Goal: Task Accomplishment & Management: Use online tool/utility

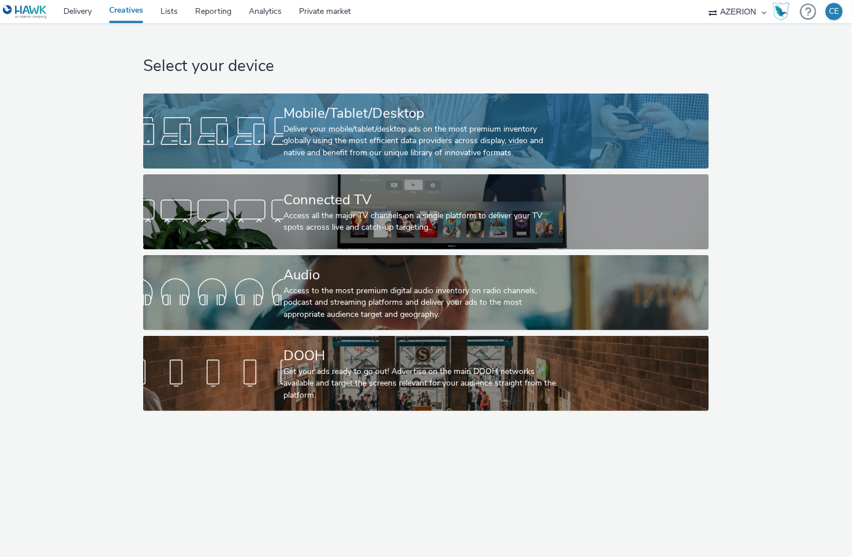
click at [425, 141] on div "Deliver your mobile/tablet/desktop ads on the most premium inventory globally u…" at bounding box center [423, 141] width 281 height 35
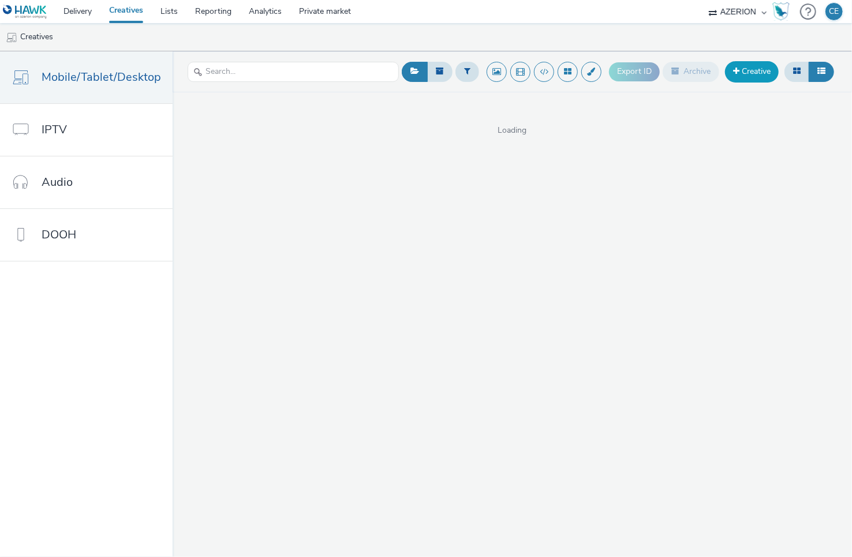
drag, startPoint x: 731, startPoint y: 39, endPoint x: 738, endPoint y: 62, distance: 23.6
click at [733, 41] on ul "Creatives" at bounding box center [426, 37] width 852 height 28
click at [742, 74] on link "Creative" at bounding box center [752, 71] width 54 height 21
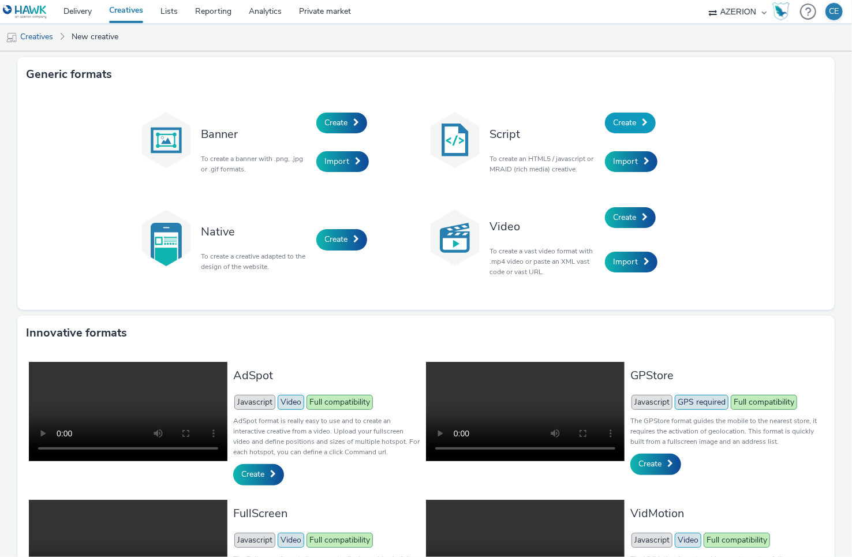
click at [626, 126] on span "Create" at bounding box center [624, 122] width 23 height 11
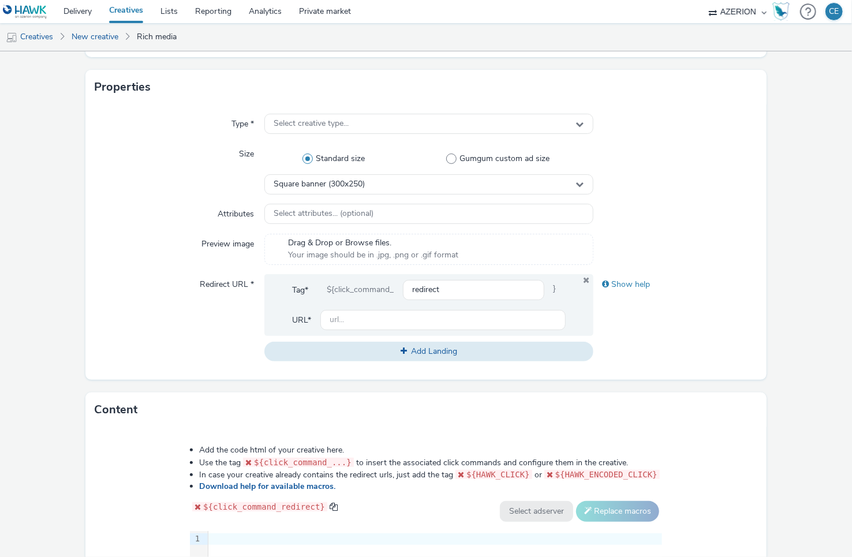
scroll to position [210, 0]
click at [282, 128] on span "Select creative type..." at bounding box center [311, 123] width 75 height 10
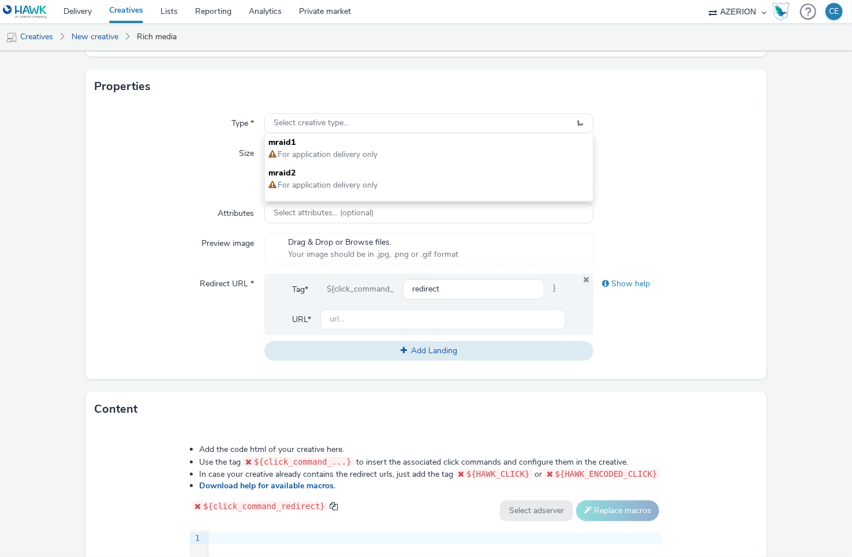
click at [167, 141] on div "Type * Select creative type... mraid1 For application delivery only mraid2 For …" at bounding box center [426, 241] width 682 height 275
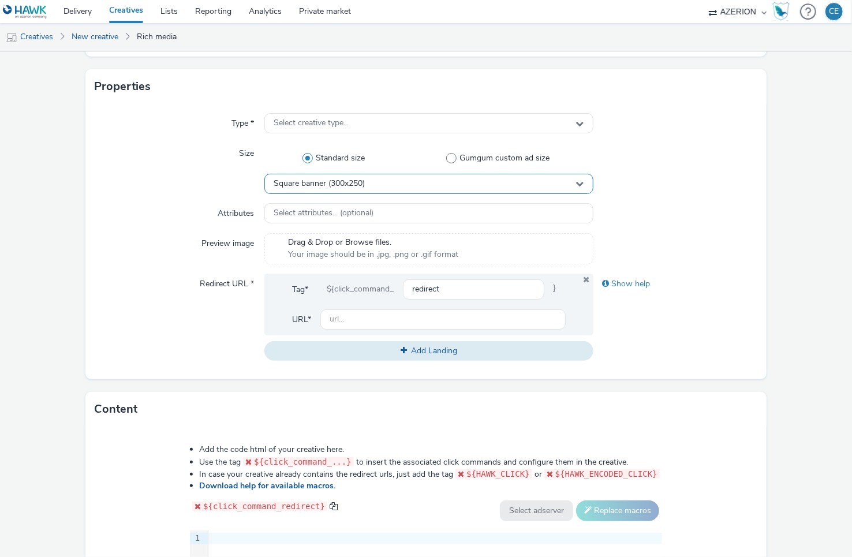
click at [304, 188] on div "Square banner (300x250)" at bounding box center [428, 184] width 328 height 20
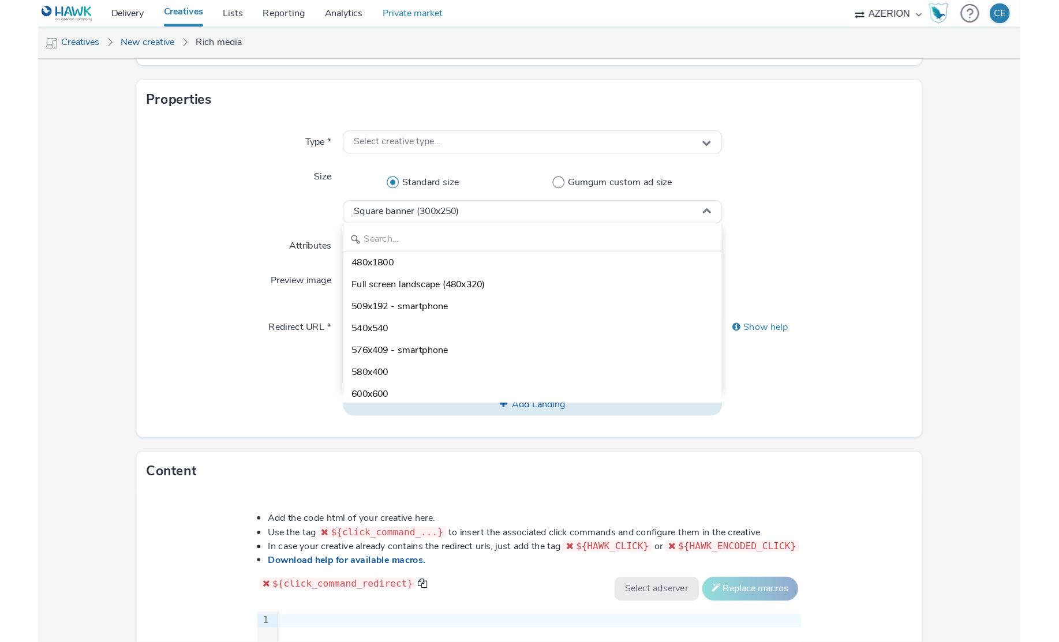
scroll to position [1049, 0]
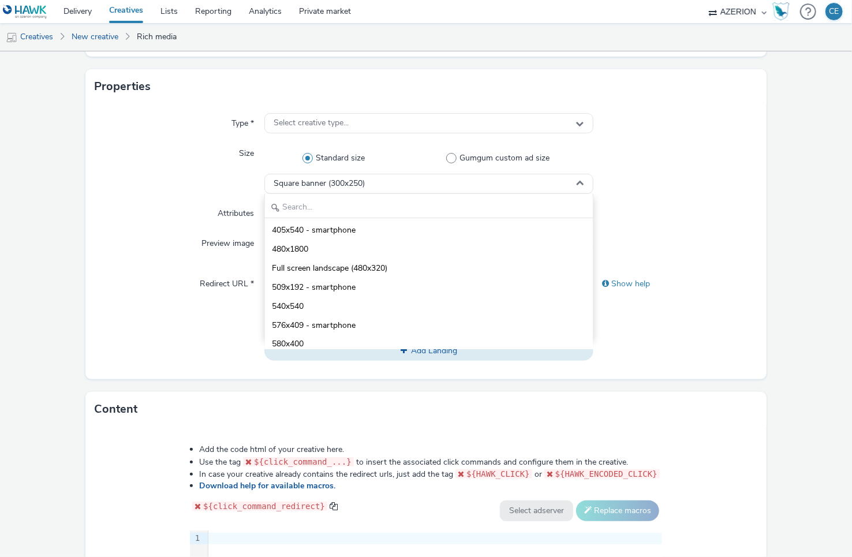
drag, startPoint x: 61, startPoint y: 516, endPoint x: 73, endPoint y: 488, distance: 31.0
click at [61, 516] on form "New creative General Advertiser * Select advertiser... Name * 255 IAB categorie…" at bounding box center [426, 312] width 852 height 940
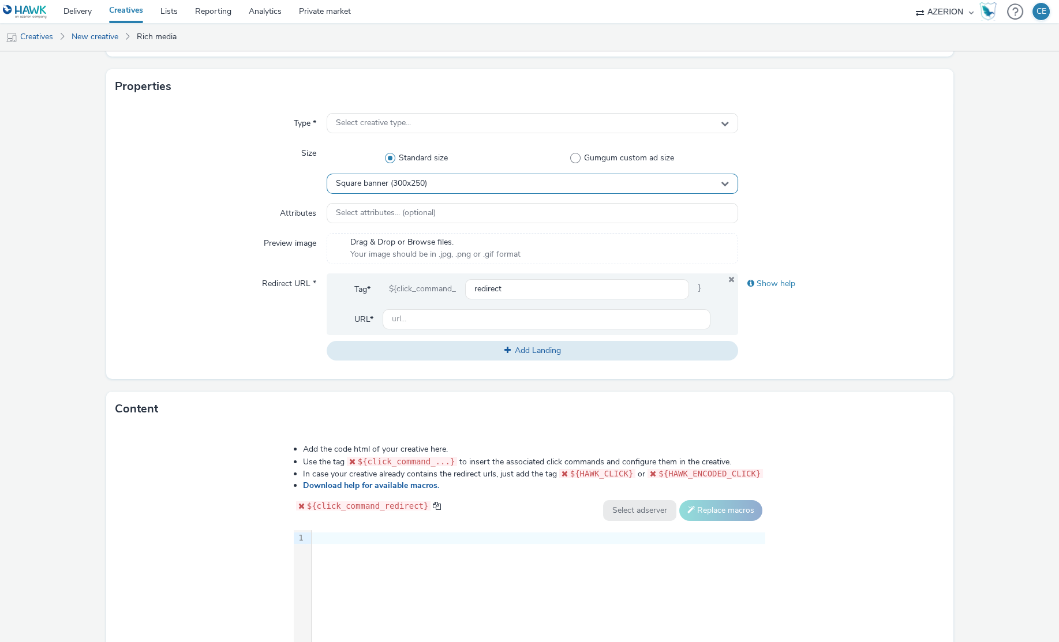
click at [389, 184] on span "Square banner (300x250)" at bounding box center [381, 184] width 91 height 10
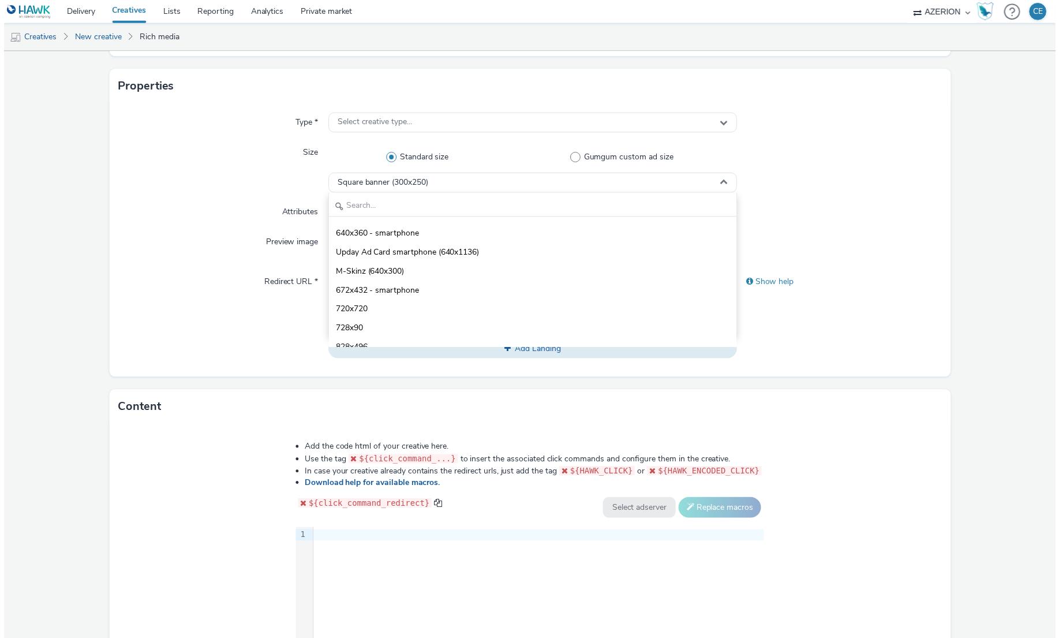
scroll to position [1259, 0]
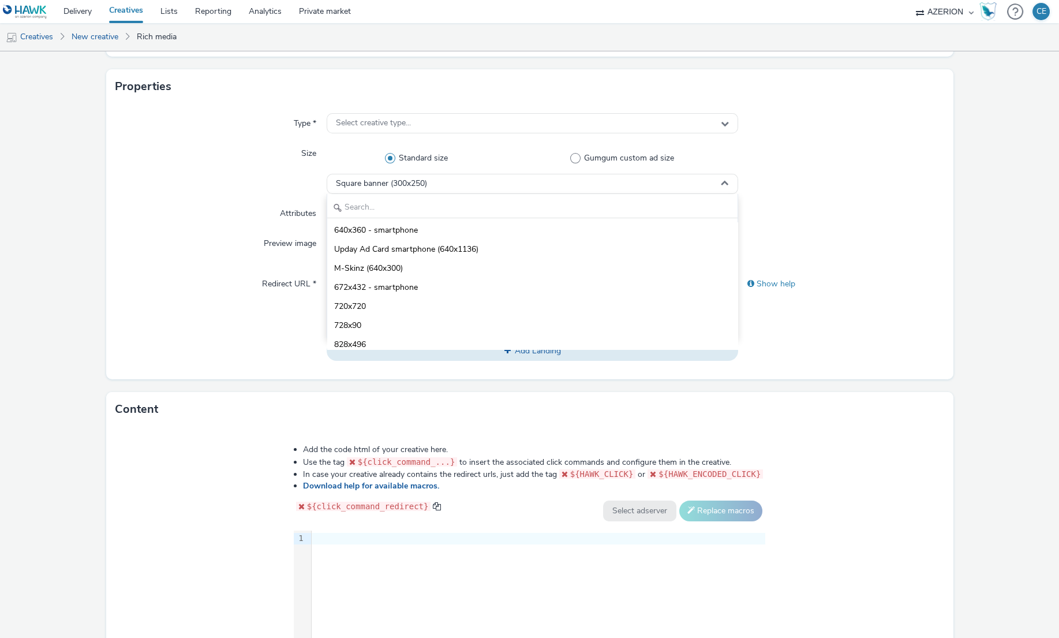
drag, startPoint x: 248, startPoint y: 323, endPoint x: 207, endPoint y: 300, distance: 47.3
click at [247, 323] on div "Redirect URL *" at bounding box center [221, 317] width 212 height 87
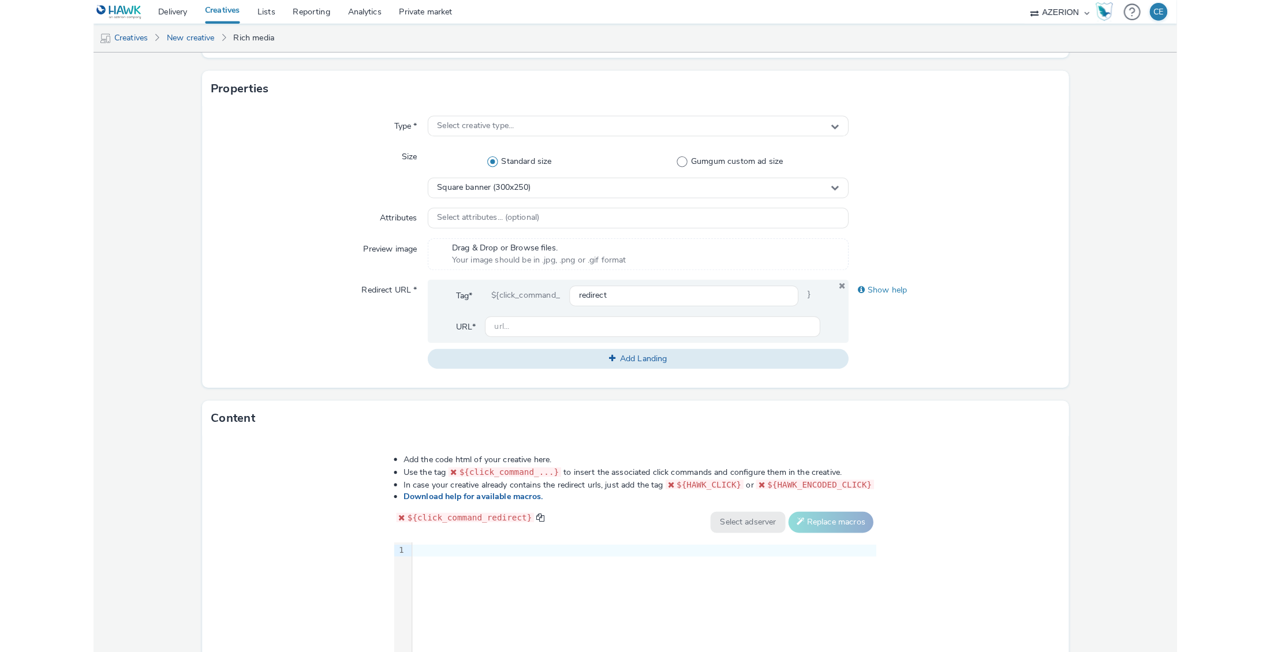
scroll to position [0, 0]
